Goal: Task Accomplishment & Management: Use online tool/utility

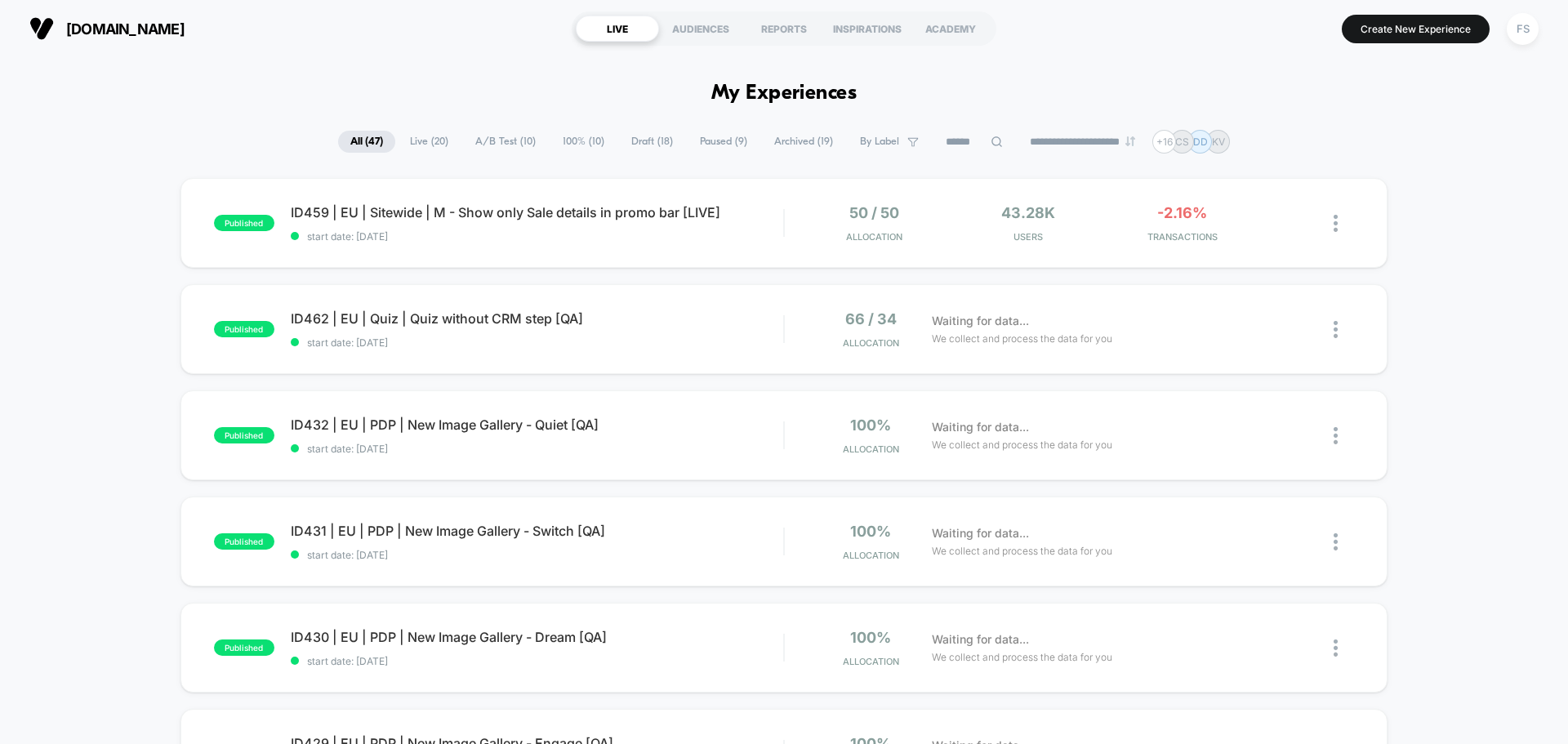
click at [986, 131] on div "**********" at bounding box center [784, 142] width 892 height 24
click at [991, 142] on icon at bounding box center [996, 141] width 12 height 12
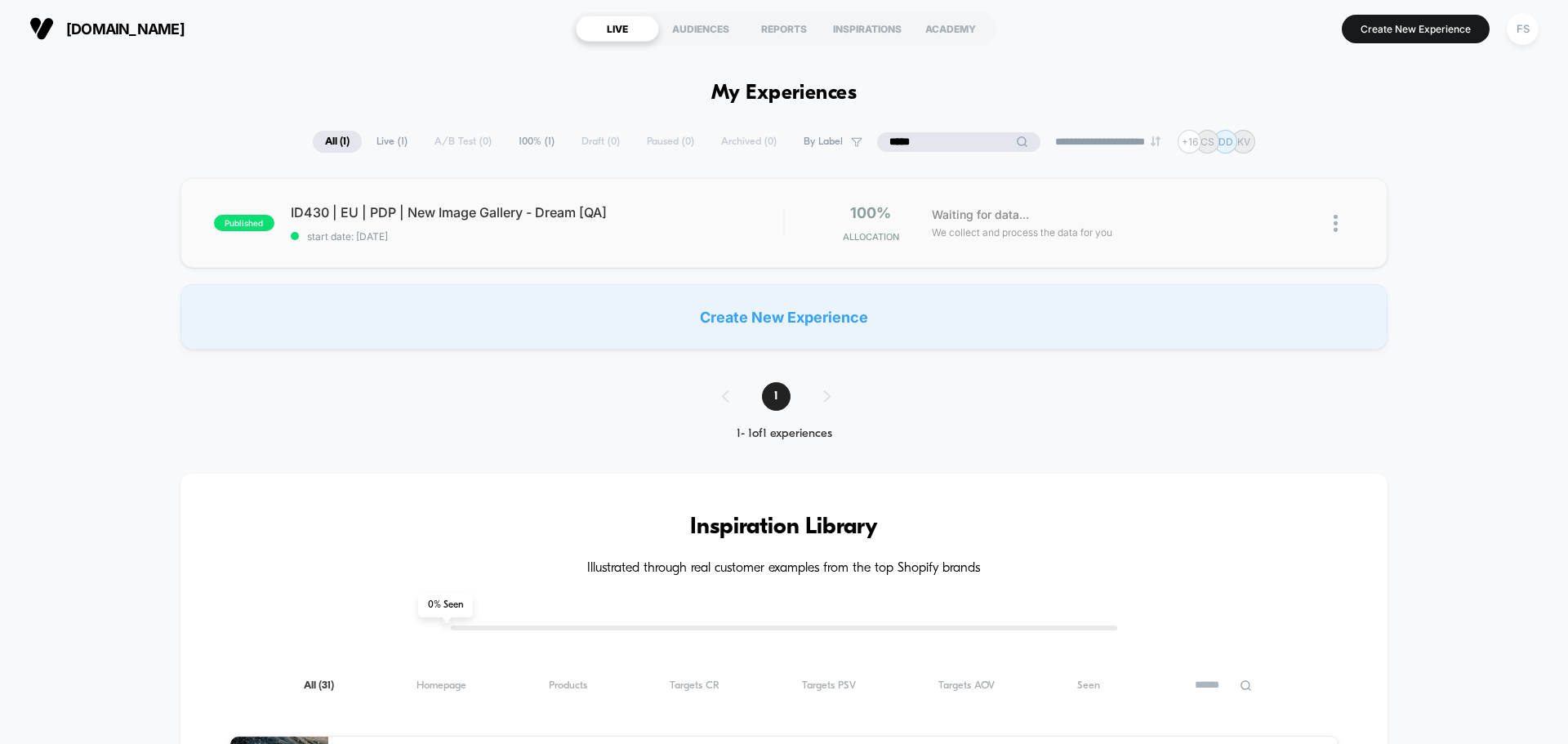
type input "*****"
click at [357, 209] on span "ID430 | EU | PDP | New Image Gallery - Dream [QA]" at bounding box center [537, 212] width 493 height 17
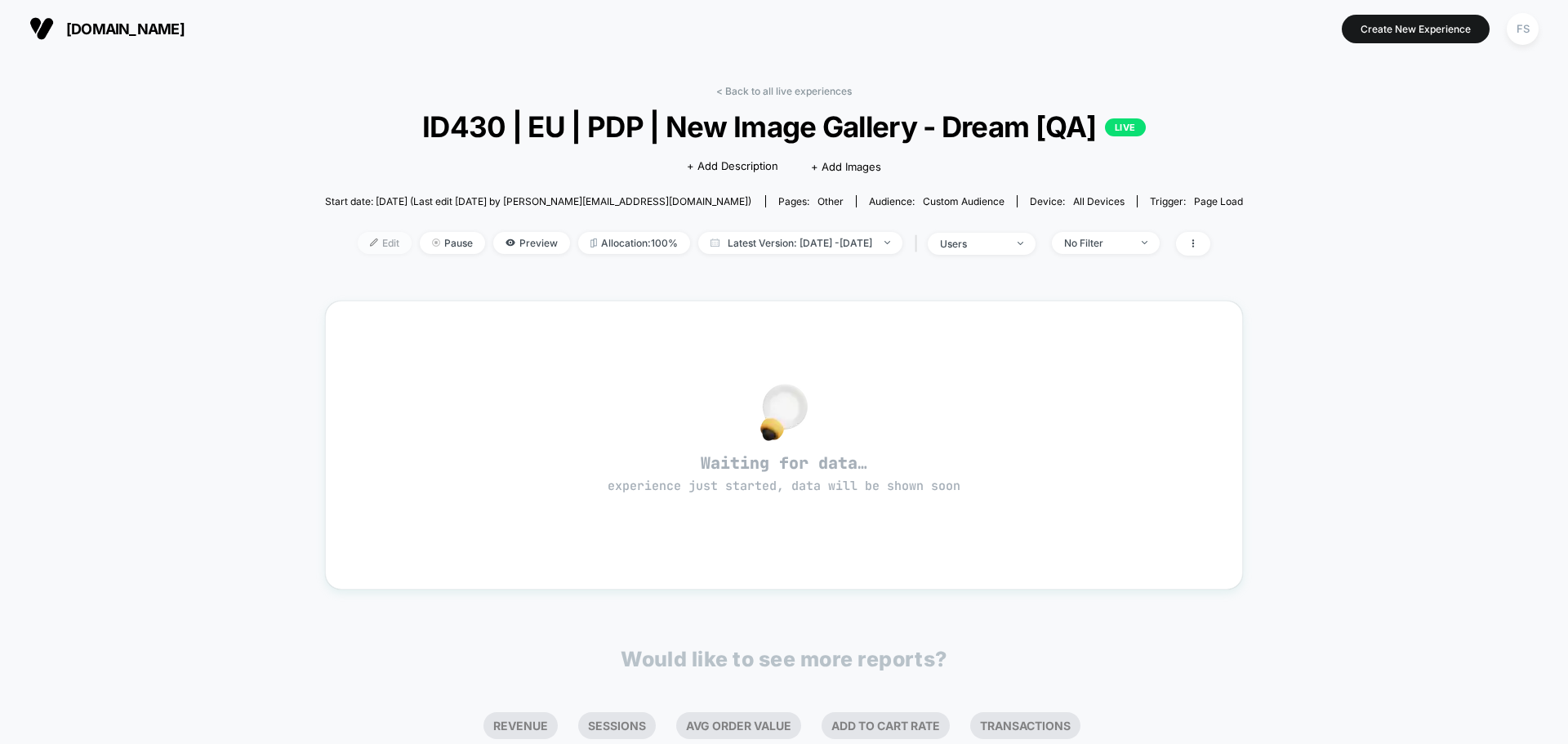
click at [363, 246] on span "Edit" at bounding box center [384, 243] width 54 height 22
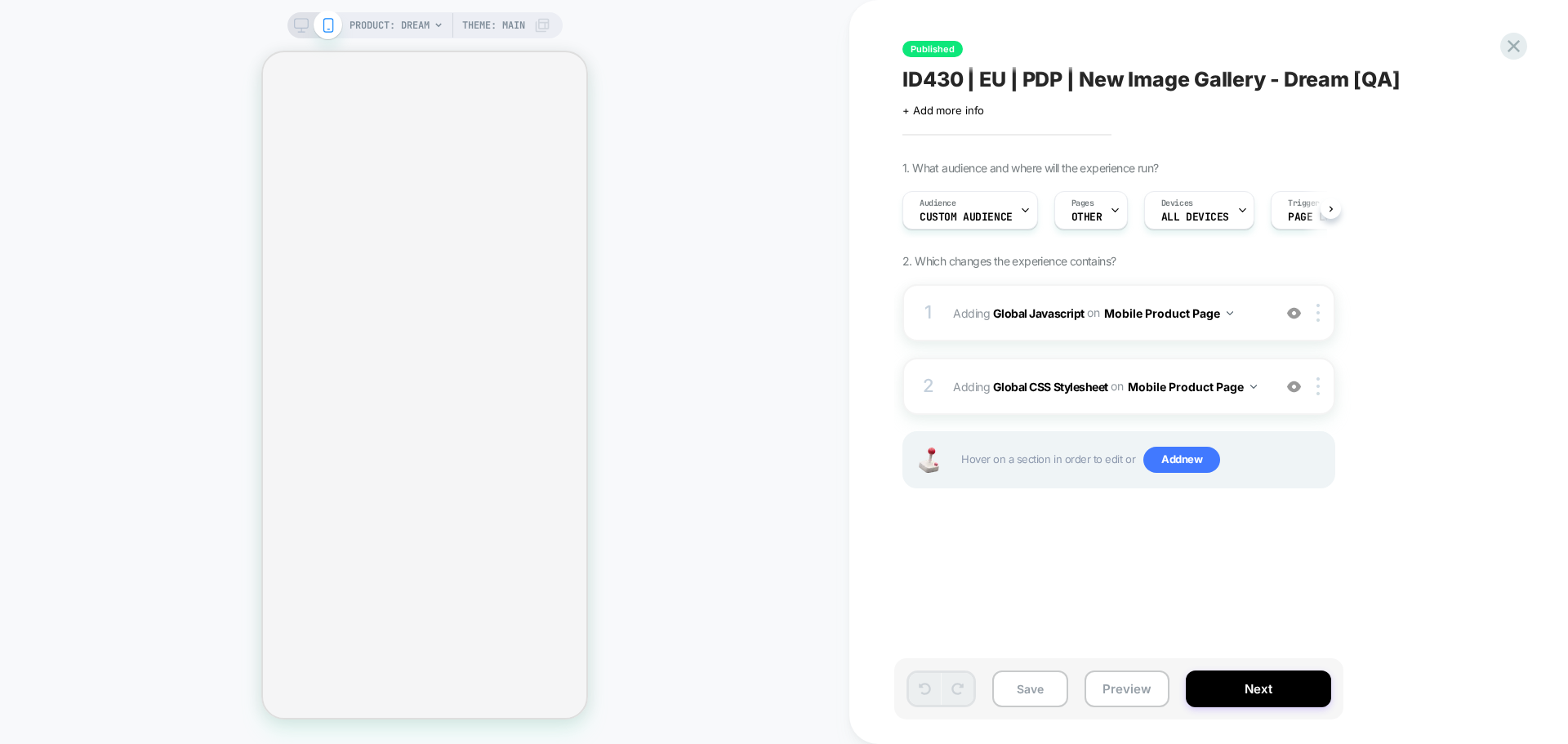
scroll to position [0, 1]
click at [1176, 316] on button "Mobile Product Page" at bounding box center [1168, 314] width 129 height 24
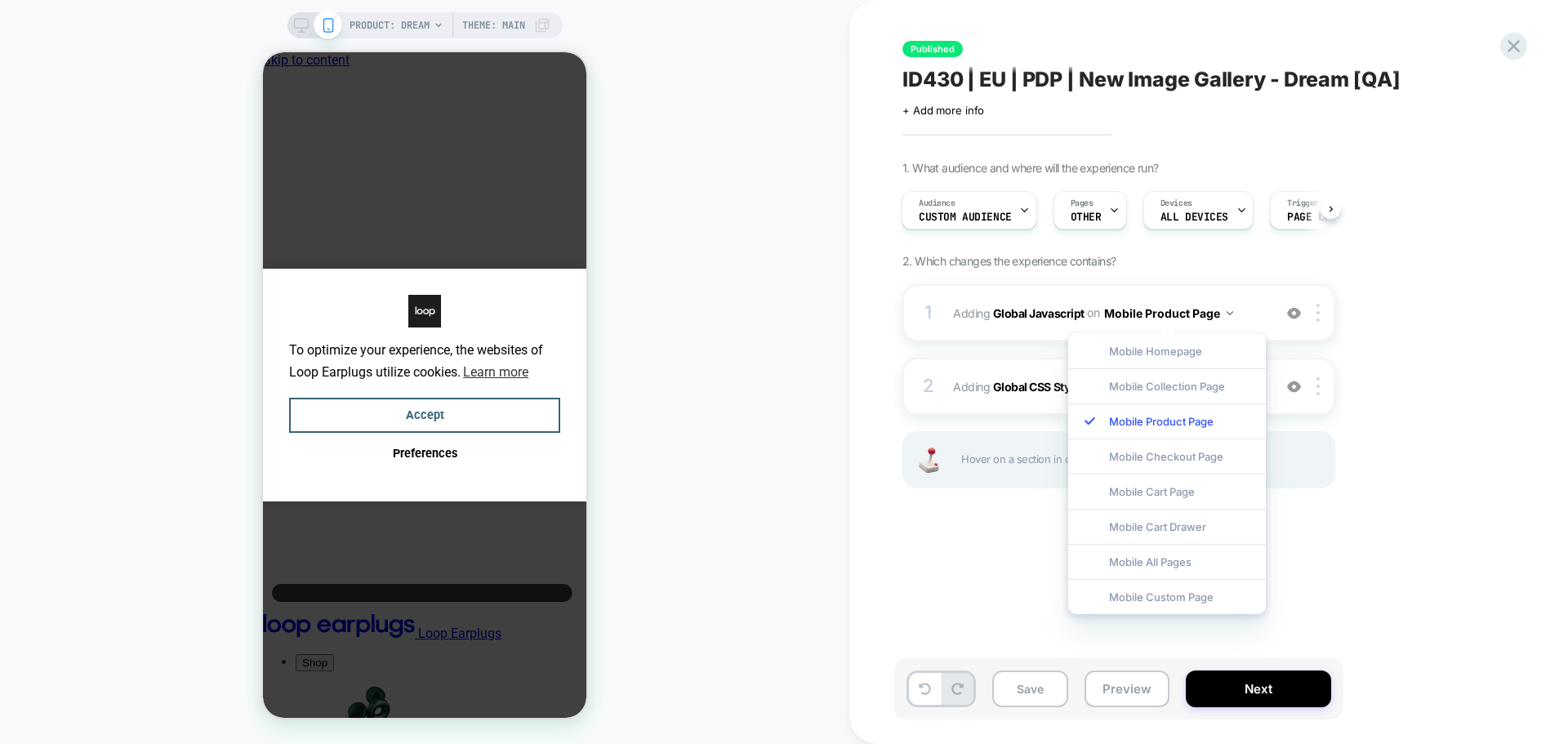
scroll to position [0, 12]
click at [0, 0] on div "1. What audience and where will the experience run? Audience Custom Audience Pa…" at bounding box center [0, 0] width 0 height 0
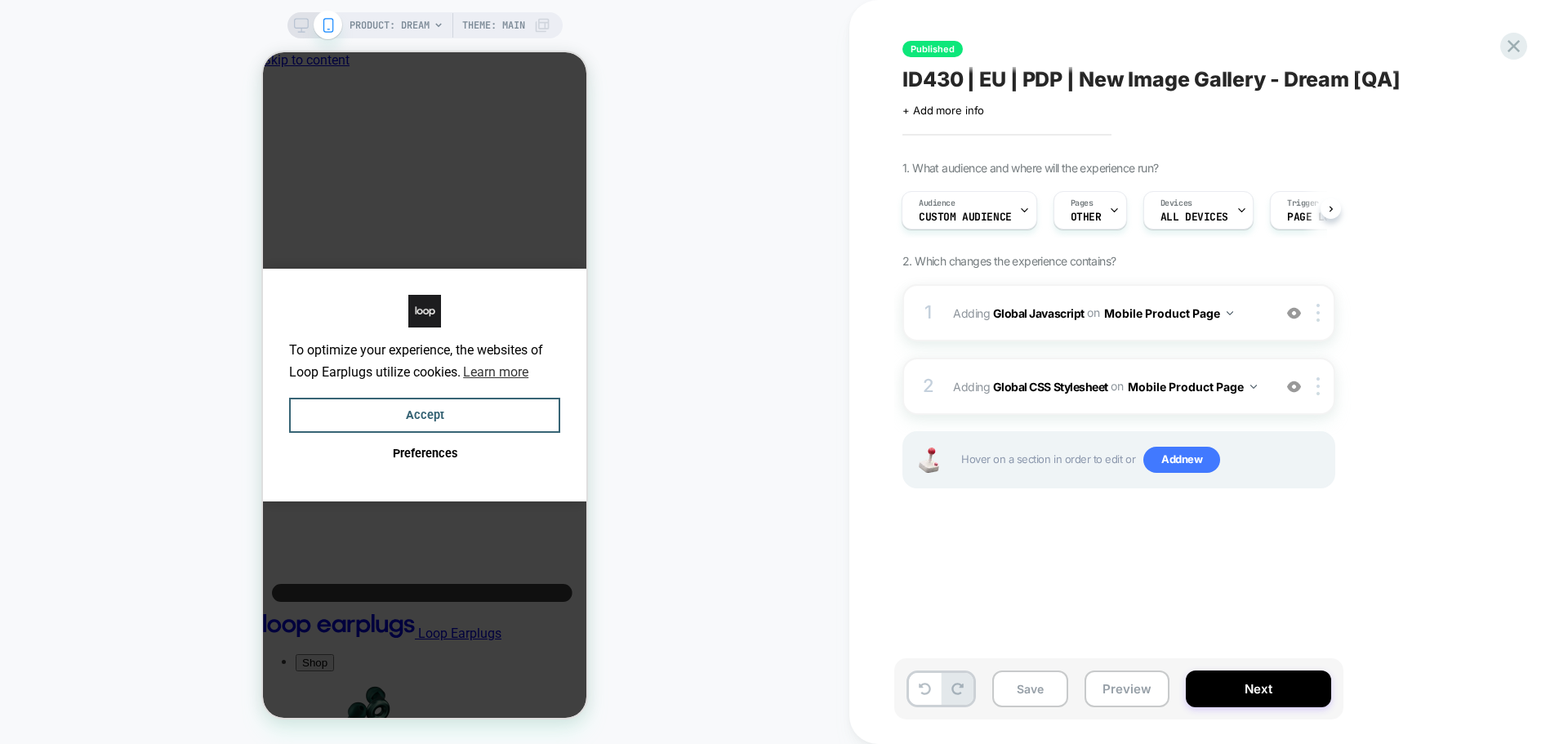
scroll to position [0, 0]
click at [0, 0] on button "Mobile Product Page" at bounding box center [0, 0] width 0 height 0
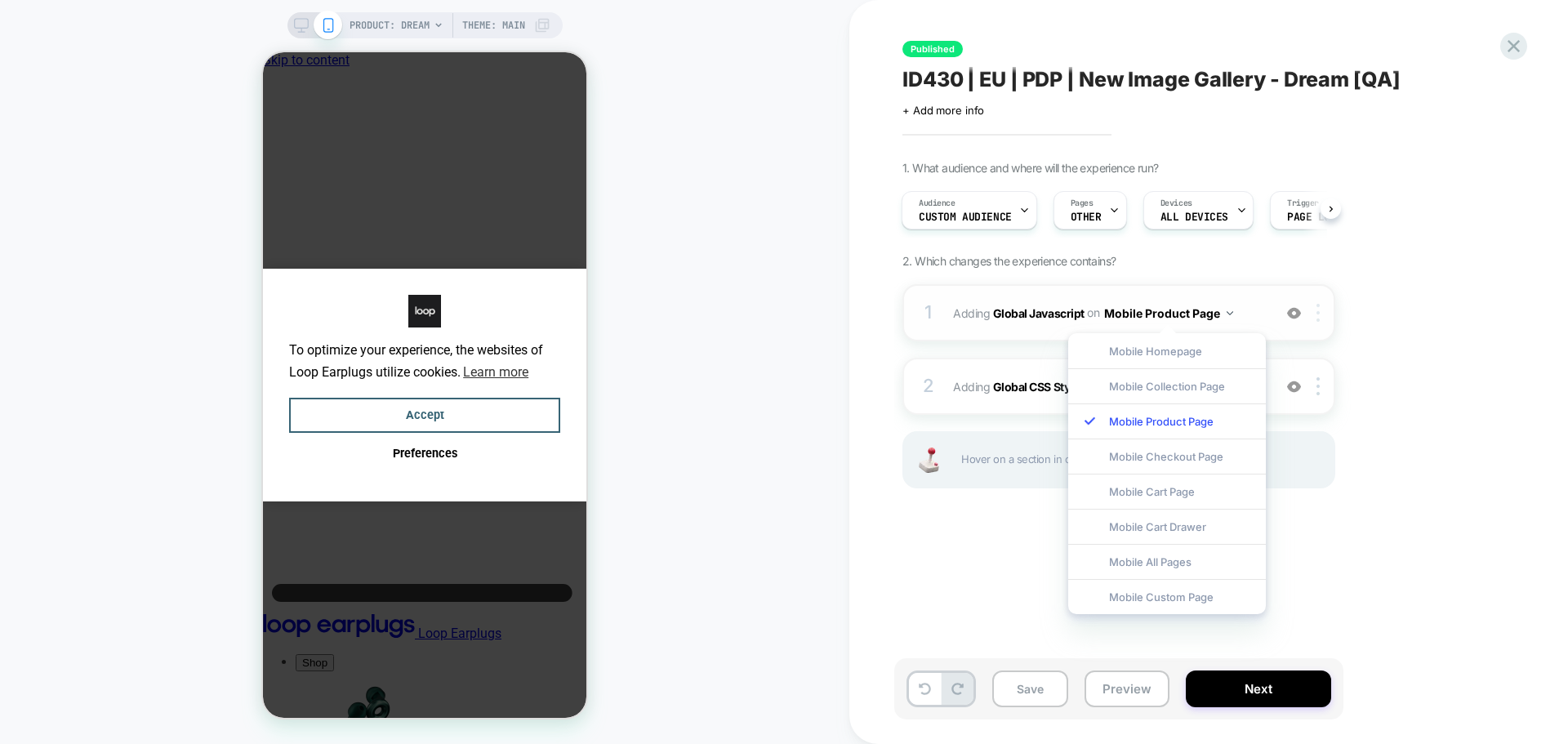
click at [1323, 319] on div at bounding box center [1321, 314] width 27 height 18
click at [1339, 484] on div "Target All Devices" at bounding box center [1320, 488] width 145 height 45
click at [0, 0] on div "1. What audience and where will the experience run? Audience Custom Audience Pa…" at bounding box center [0, 0] width 0 height 0
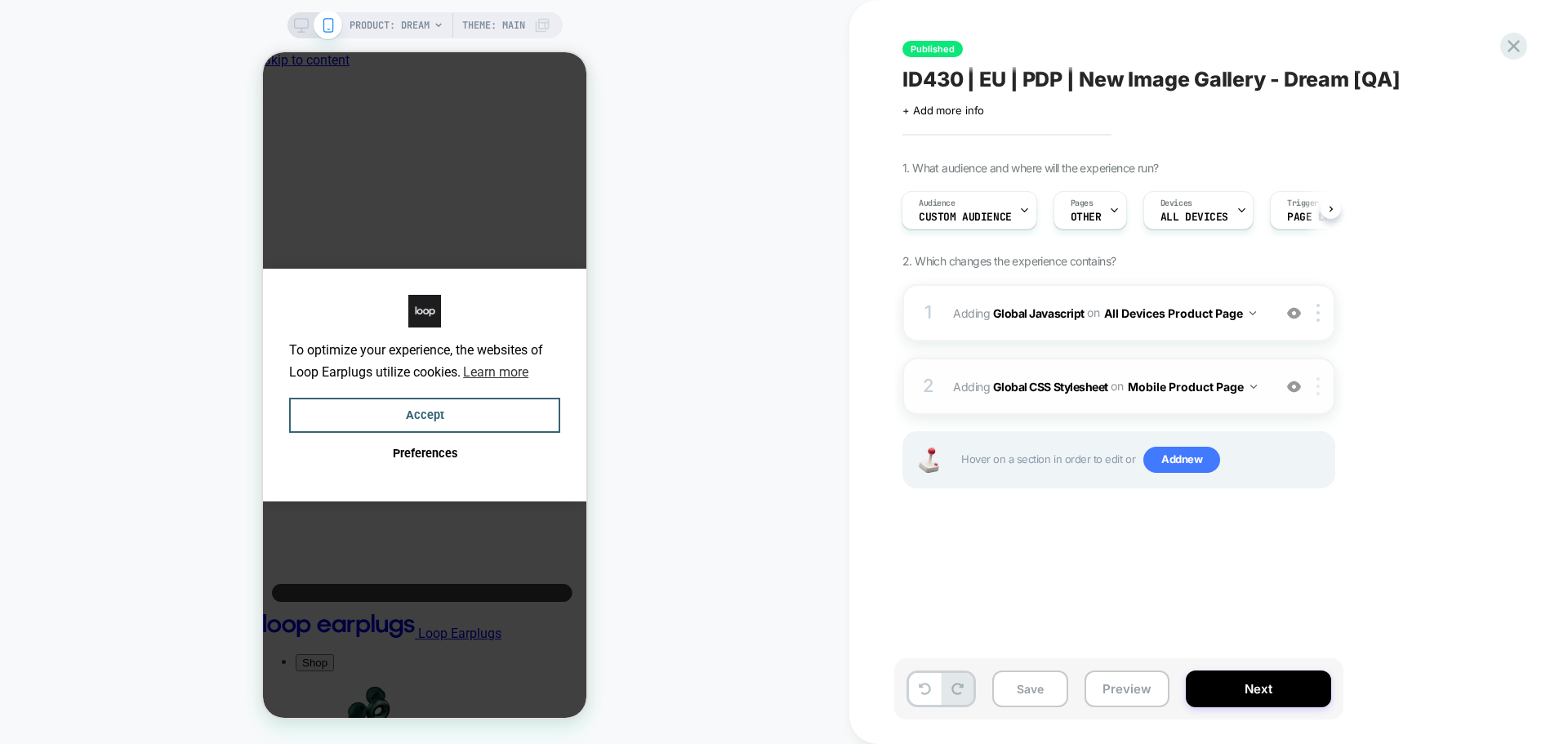
click at [1318, 388] on img at bounding box center [1318, 386] width 4 height 18
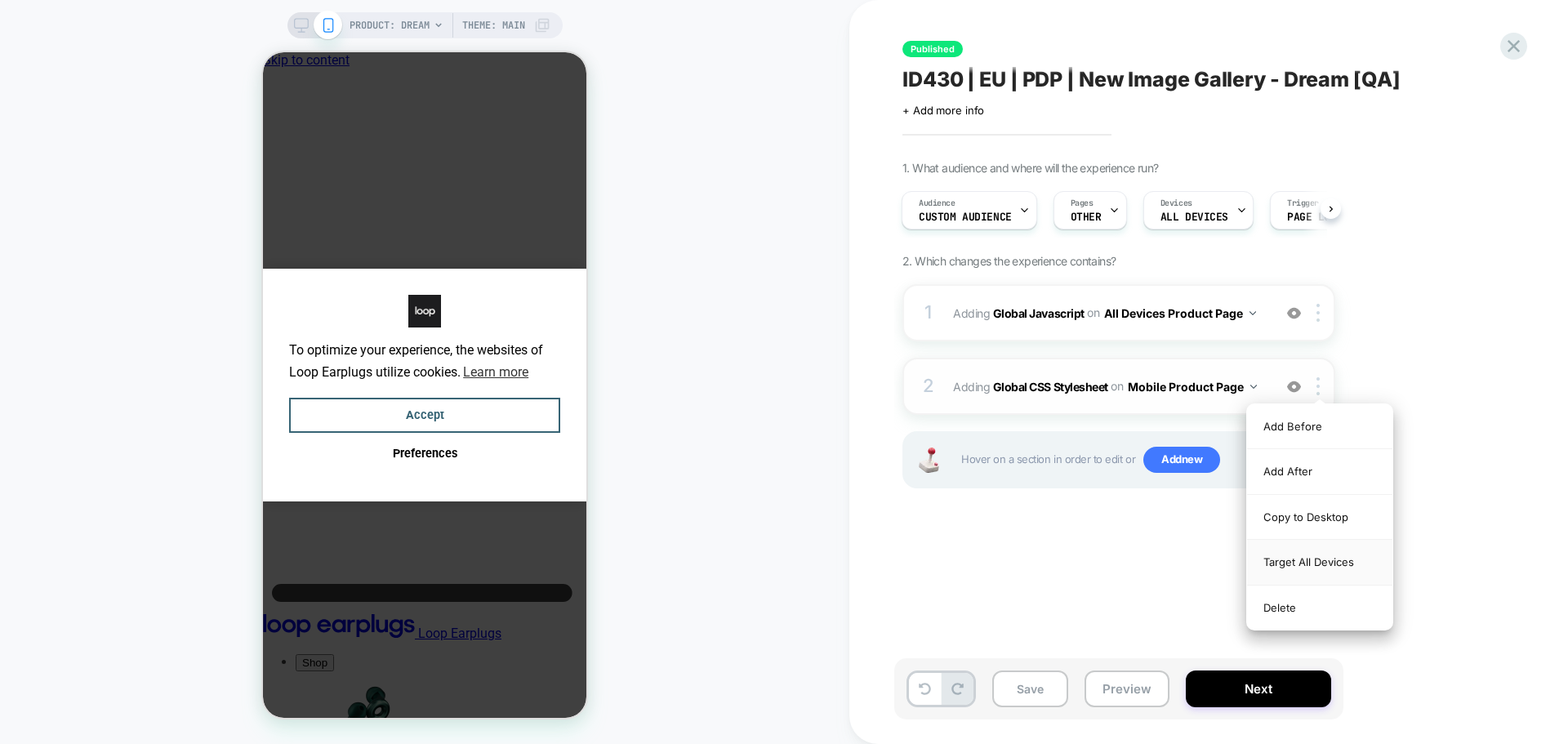
click at [1336, 554] on div "Target All Devices" at bounding box center [1320, 562] width 145 height 45
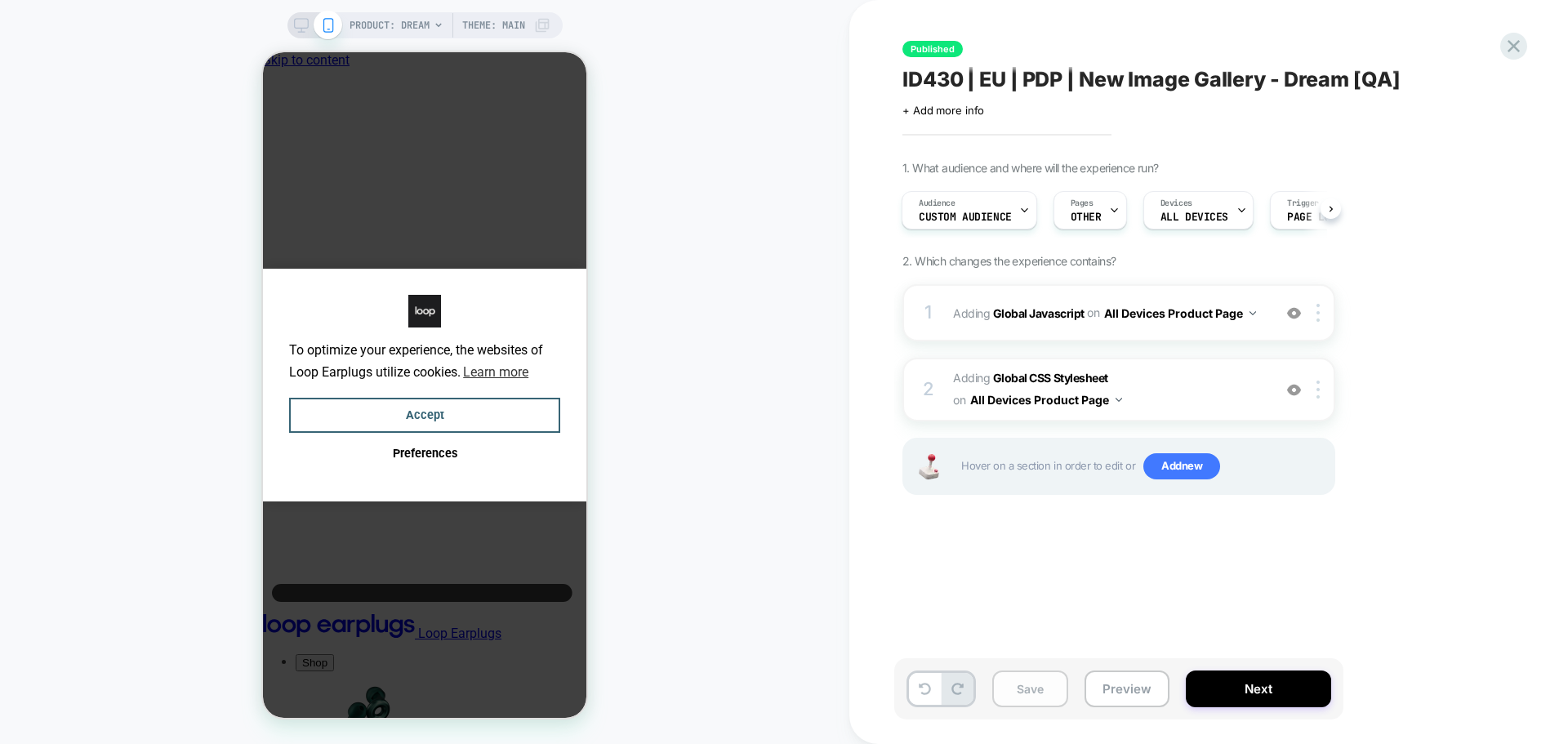
click at [0, 0] on button "Save" at bounding box center [0, 0] width 0 height 0
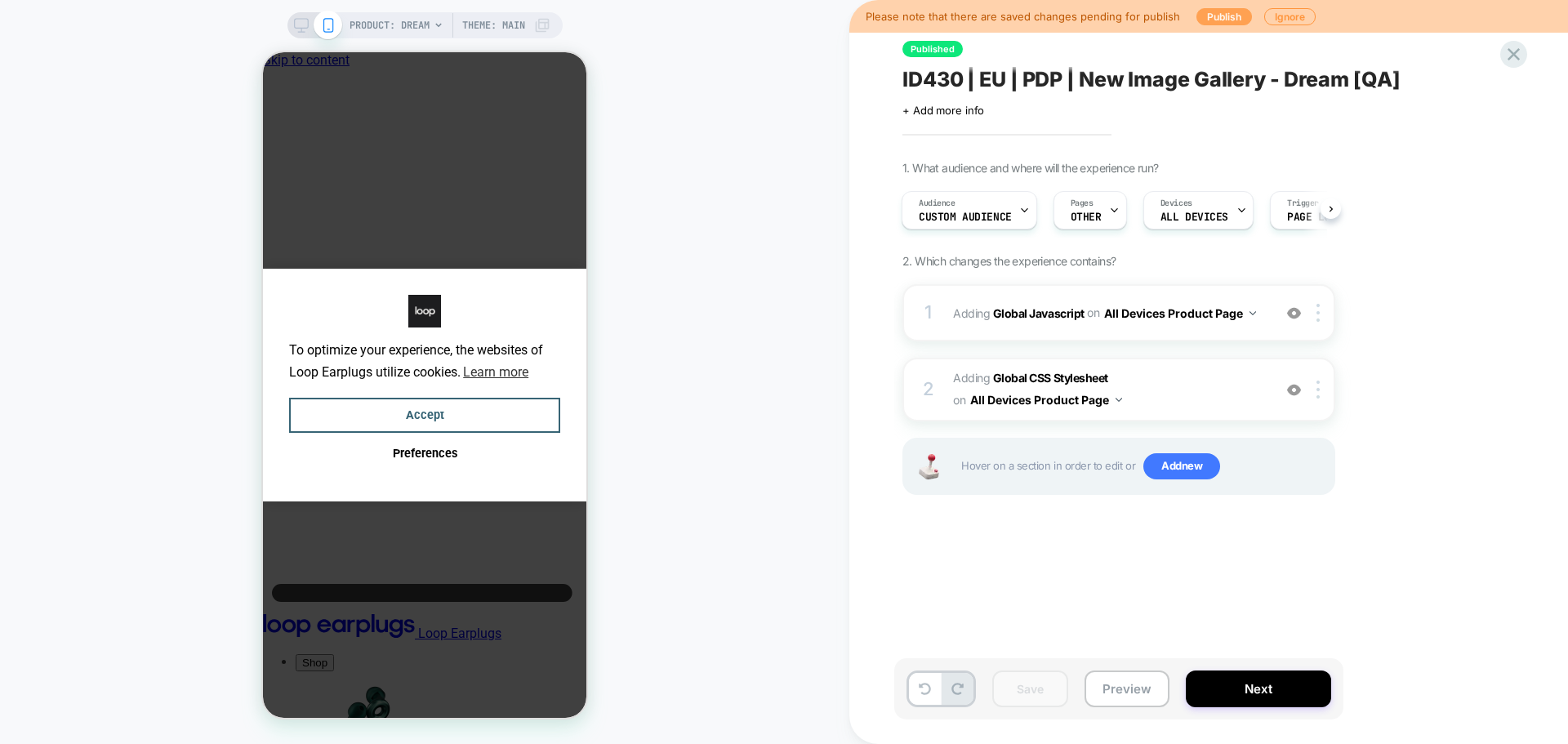
click at [1210, 21] on button "Publish" at bounding box center [1224, 17] width 55 height 17
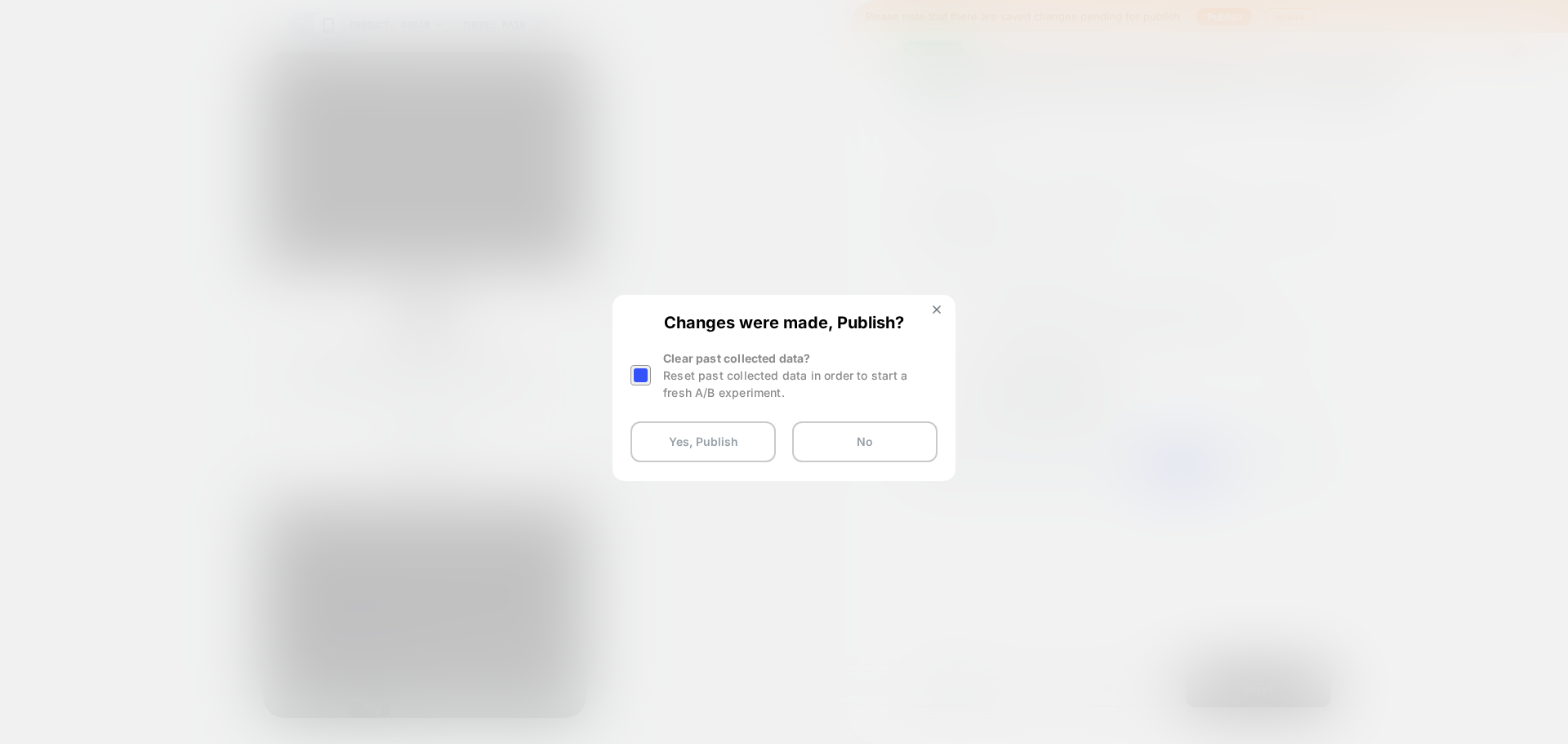
click at [639, 376] on div at bounding box center [641, 375] width 20 height 20
click at [671, 431] on button "Yes, Publish" at bounding box center [703, 441] width 145 height 40
